Goal: Complete application form

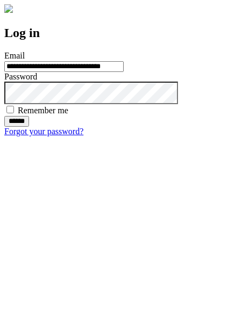
type input "**********"
click at [29, 127] on input "******" at bounding box center [16, 121] width 25 height 11
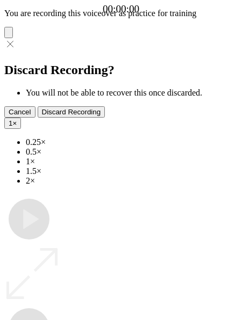
type input "**********"
